Goal: Find specific page/section: Find specific page/section

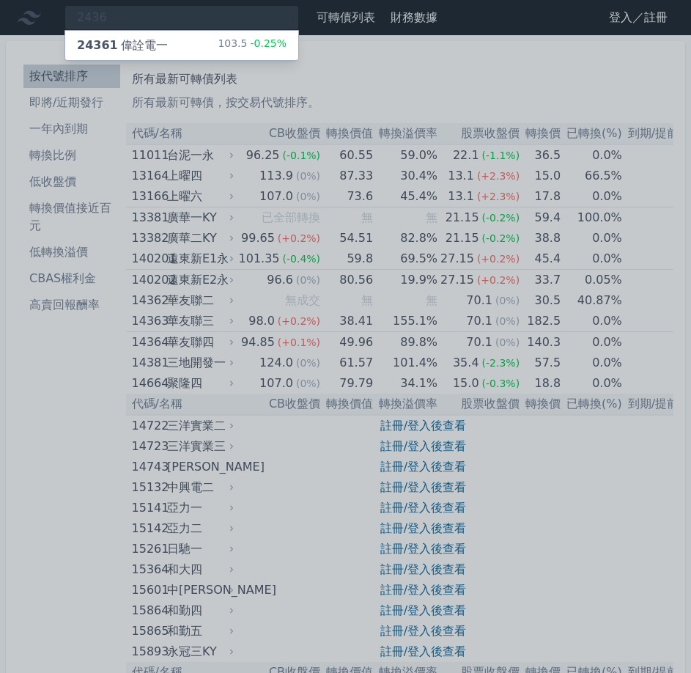
type input "2436"
click at [120, 40] on div "24361 偉詮電一" at bounding box center [122, 46] width 91 height 18
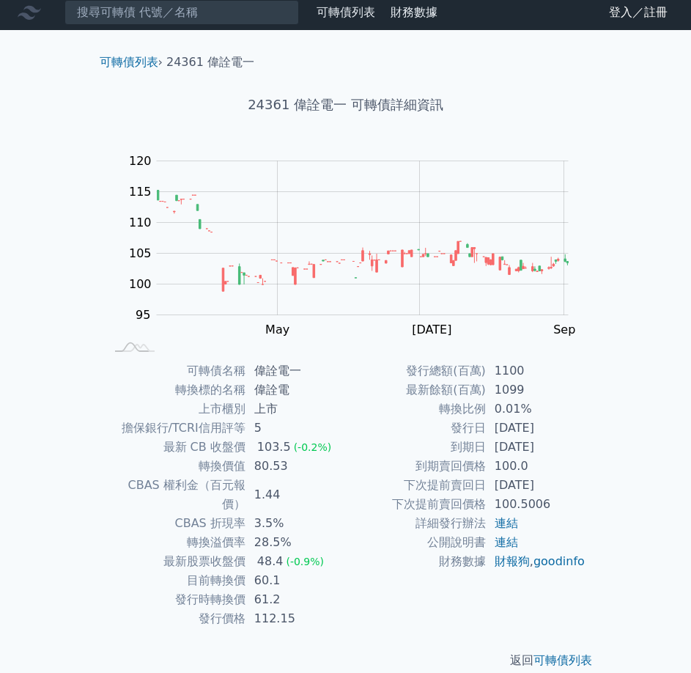
scroll to position [6, 0]
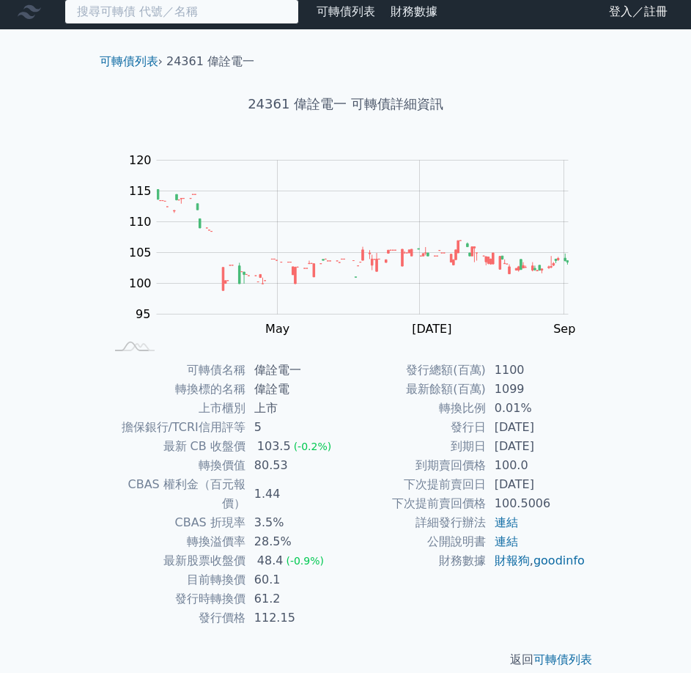
click at [195, 11] on input at bounding box center [182, 11] width 235 height 25
paste input "6684"
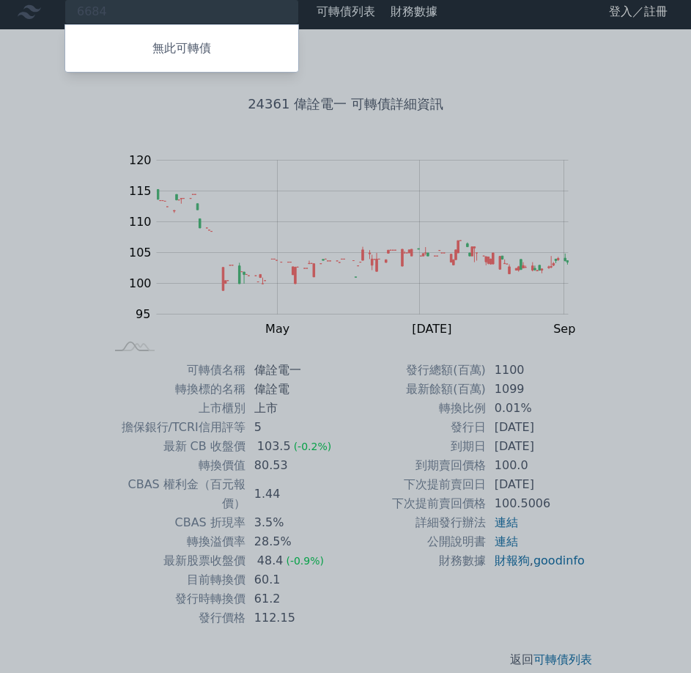
click at [122, 13] on div at bounding box center [345, 336] width 691 height 673
drag, startPoint x: 122, startPoint y: 13, endPoint x: 112, endPoint y: 8, distance: 11.5
click at [112, 8] on div at bounding box center [345, 336] width 691 height 673
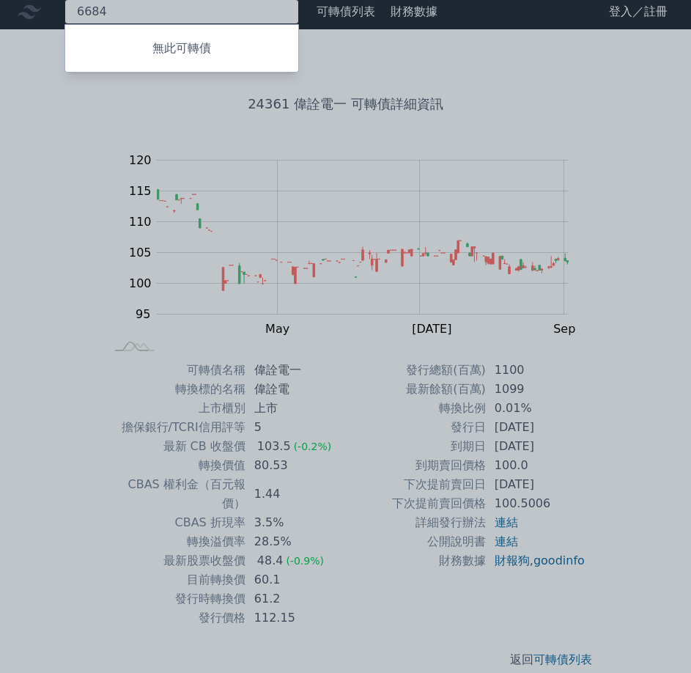
drag, startPoint x: 112, startPoint y: 8, endPoint x: 34, endPoint y: 14, distance: 77.9
click at [65, 14] on div "6684 無此可轉債" at bounding box center [182, 11] width 235 height 25
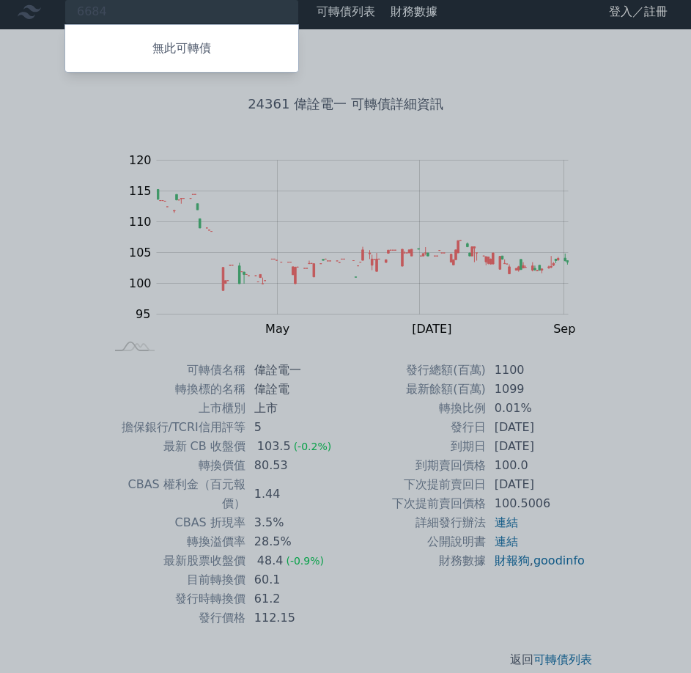
drag, startPoint x: 94, startPoint y: 5, endPoint x: 83, endPoint y: 10, distance: 11.8
click at [83, 10] on div at bounding box center [345, 336] width 691 height 673
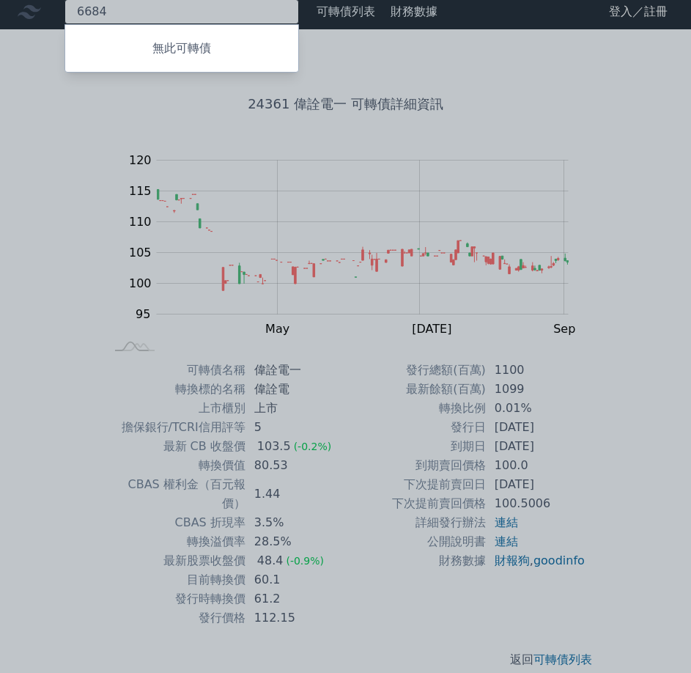
click at [83, 10] on div "6684 無此可轉債" at bounding box center [182, 11] width 235 height 25
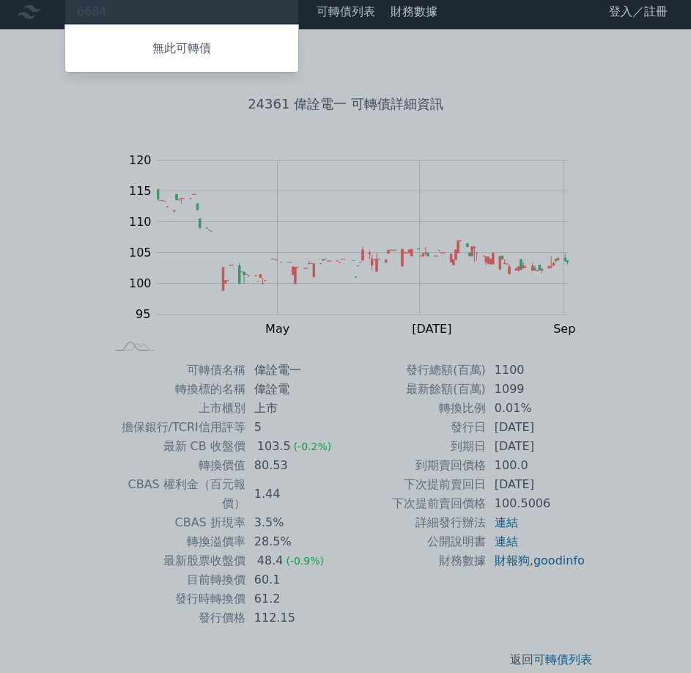
drag, startPoint x: 83, startPoint y: 10, endPoint x: 65, endPoint y: 100, distance: 92.0
click at [65, 100] on div at bounding box center [345, 336] width 691 height 673
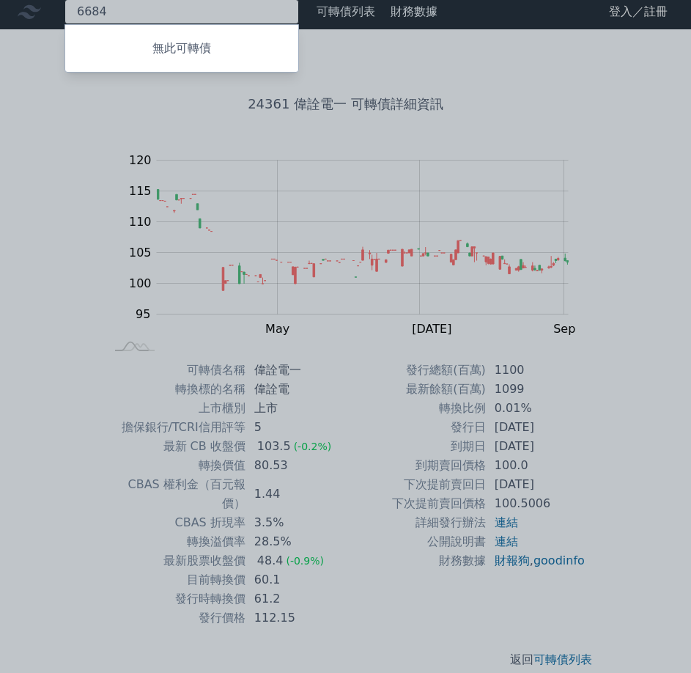
click at [115, 7] on div "6684 無此可轉債" at bounding box center [182, 11] width 235 height 25
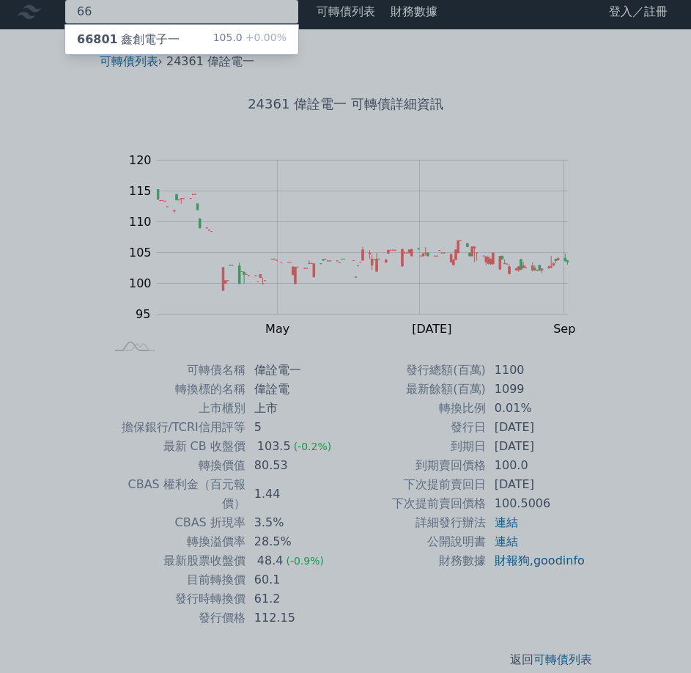
type input "6"
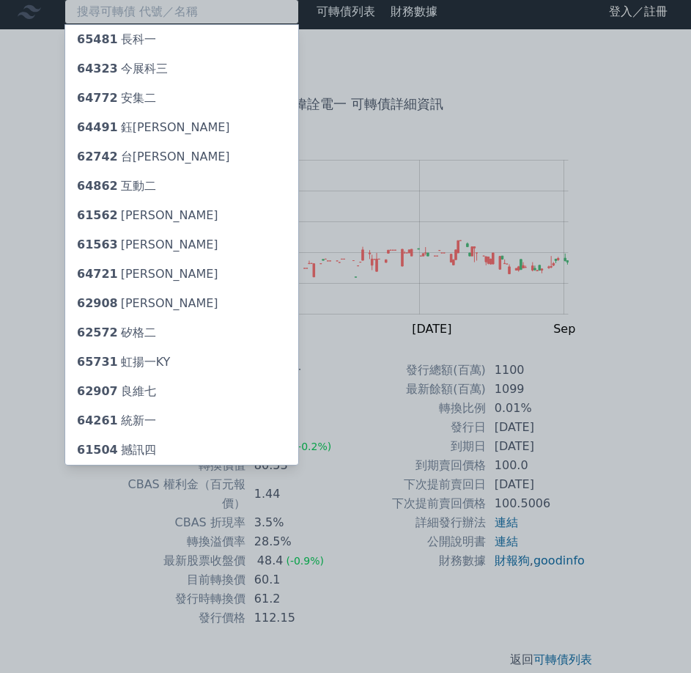
paste input "3213"
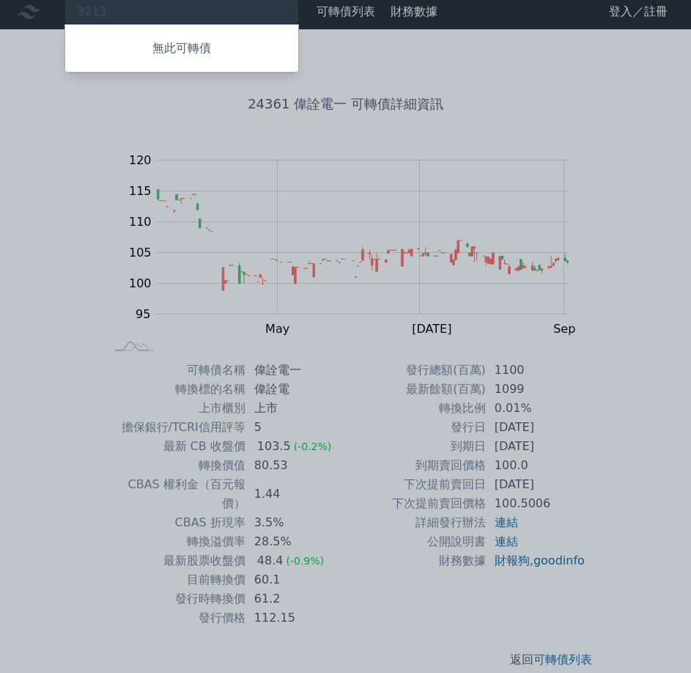
click at [139, 15] on div at bounding box center [345, 336] width 691 height 673
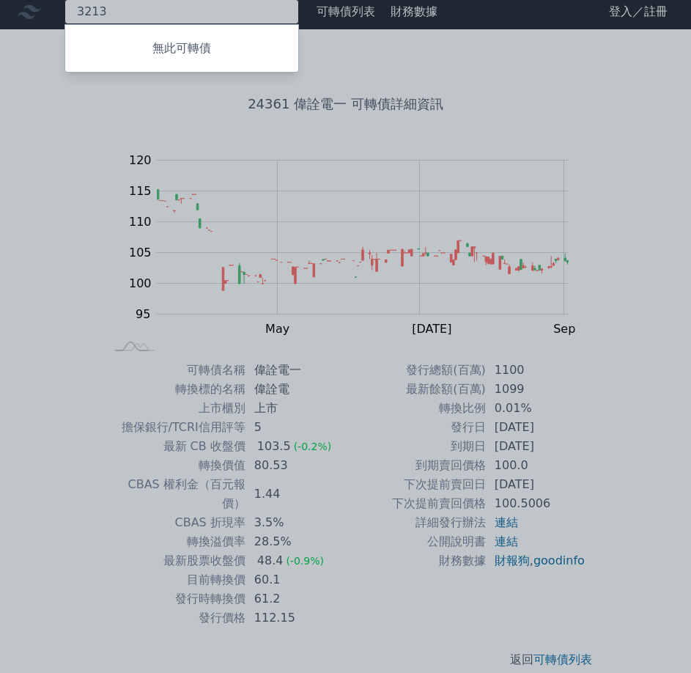
click at [139, 15] on div "3213 無此可轉債" at bounding box center [182, 11] width 235 height 25
type input "3"
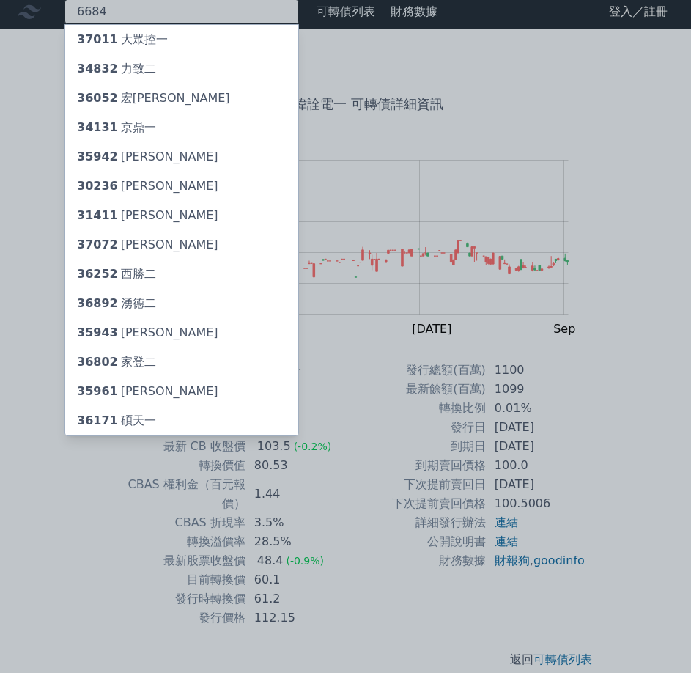
type input "6684"
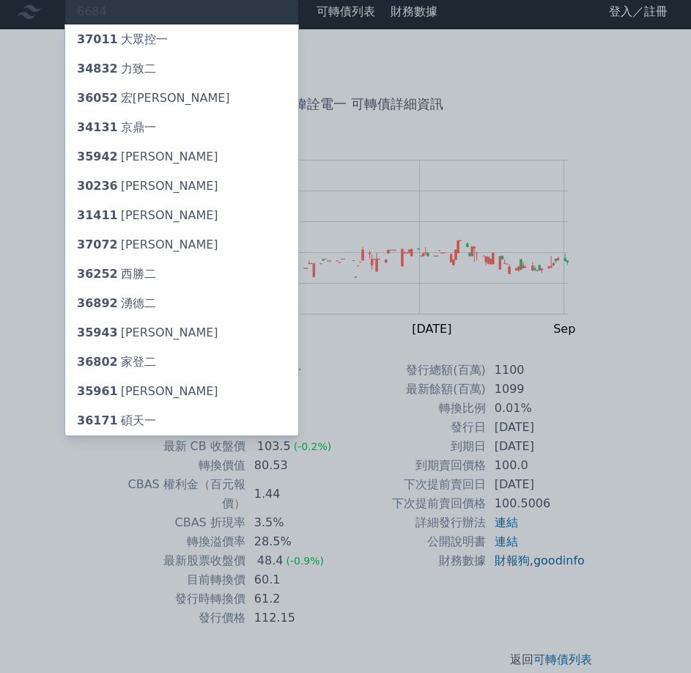
click at [48, 67] on div at bounding box center [345, 336] width 691 height 673
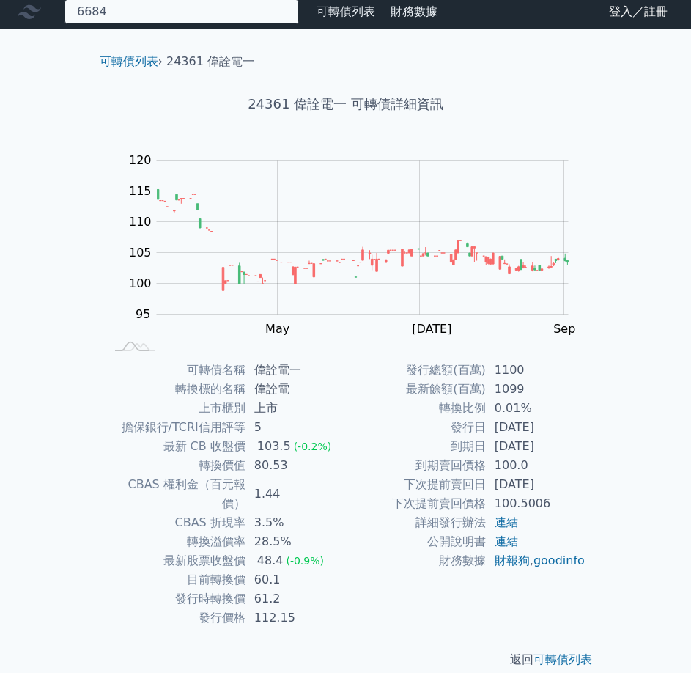
click at [98, 16] on div "6684 37011 大眾控一 34832 力致二 36052 宏致二 34131 京鼎一 35942 [PERSON_NAME] 30236 信邦六 314…" at bounding box center [182, 11] width 235 height 25
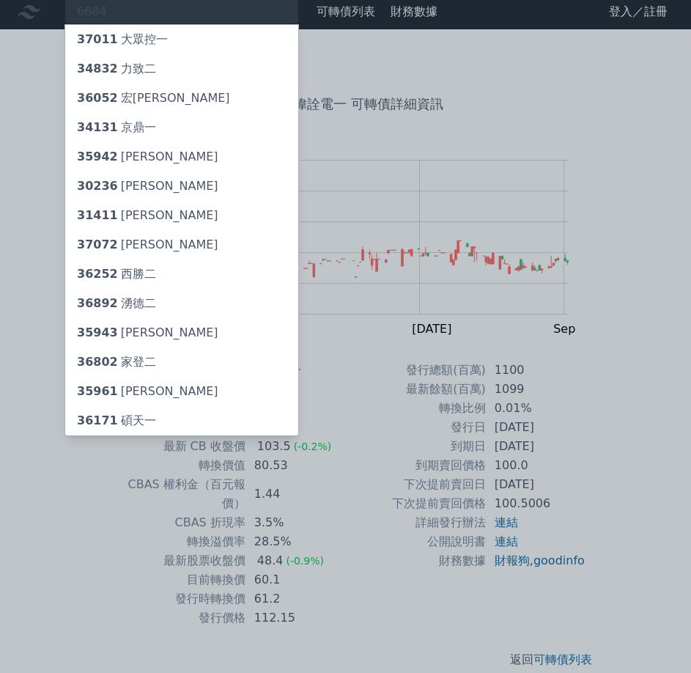
click at [98, 16] on div at bounding box center [345, 336] width 691 height 673
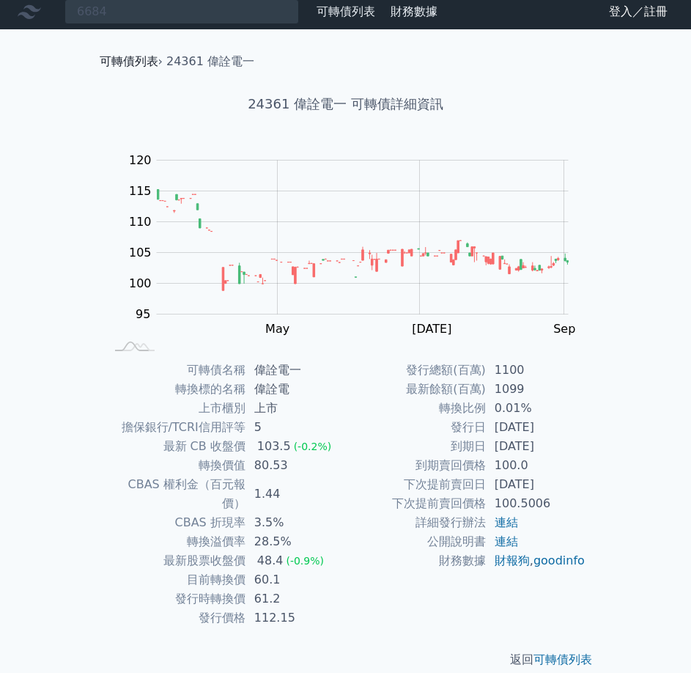
click at [134, 61] on link "可轉債列表" at bounding box center [129, 61] width 59 height 14
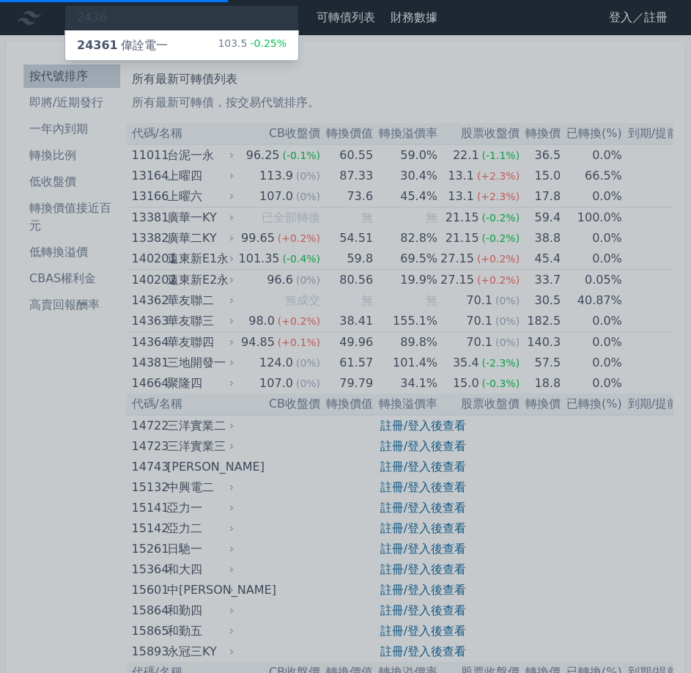
click at [345, 71] on div at bounding box center [345, 336] width 691 height 673
